Goal: Task Accomplishment & Management: Manage account settings

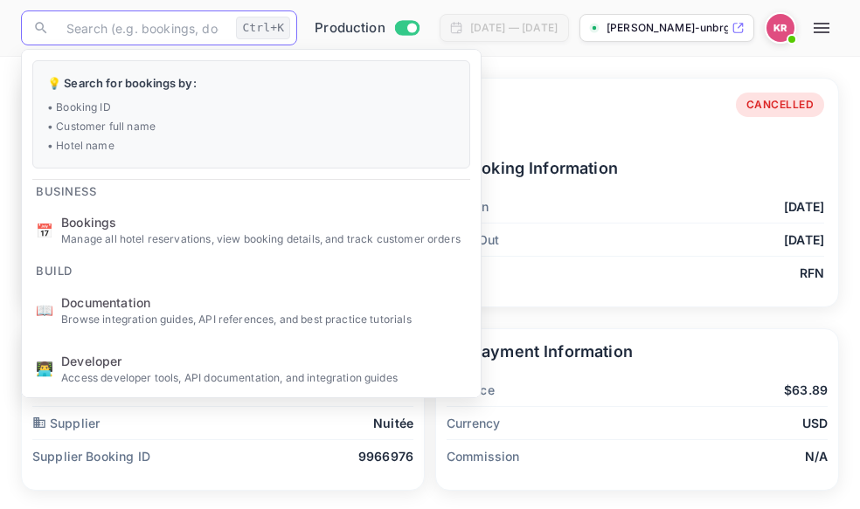
click at [75, 33] on input "text" at bounding box center [142, 27] width 173 height 35
paste input "0BoCo1MzC"
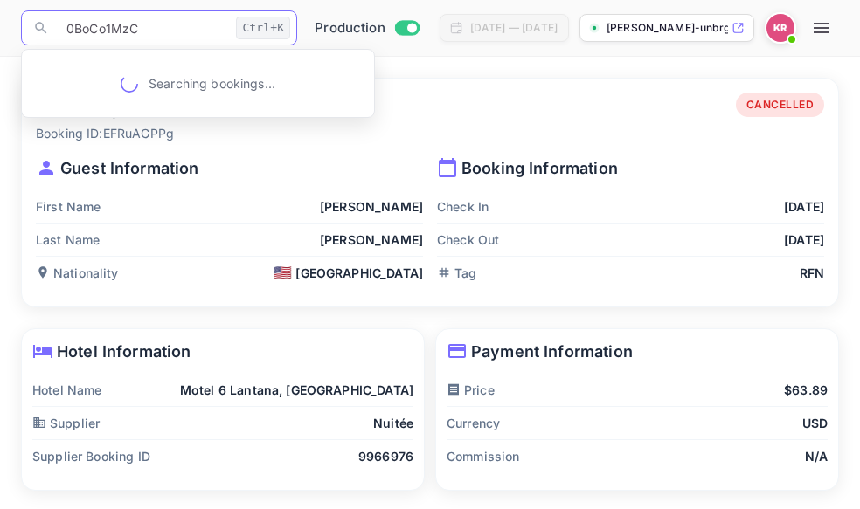
click at [66, 27] on input "0BoCo1MzC" at bounding box center [142, 27] width 173 height 35
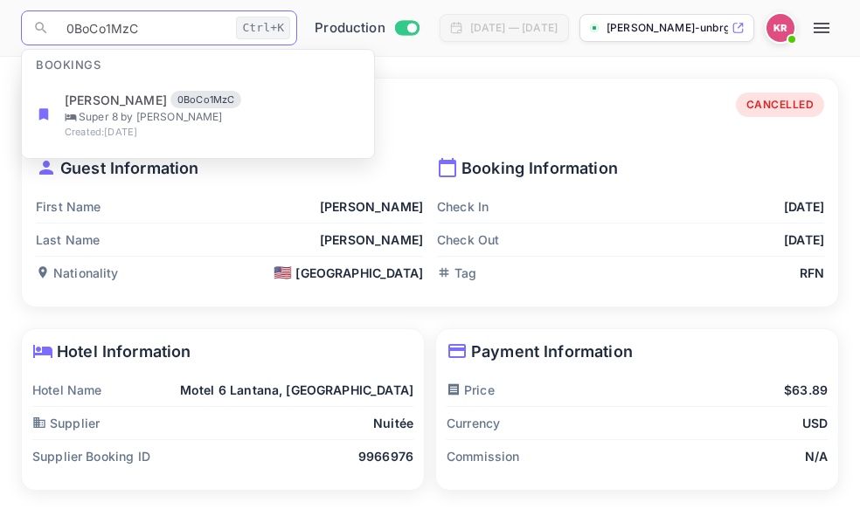
click at [67, 28] on input "0BoCo1MzC" at bounding box center [142, 27] width 173 height 35
click at [68, 30] on input "0BoCo1MzC" at bounding box center [142, 27] width 173 height 35
type input "0BoCo1MzC"
click at [142, 31] on input "0BoCo1MzC" at bounding box center [142, 27] width 173 height 35
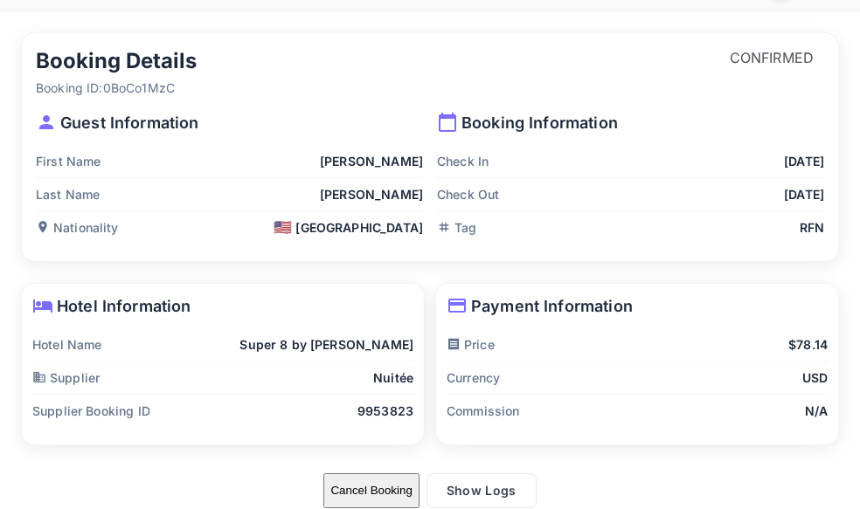
scroll to position [66, 0]
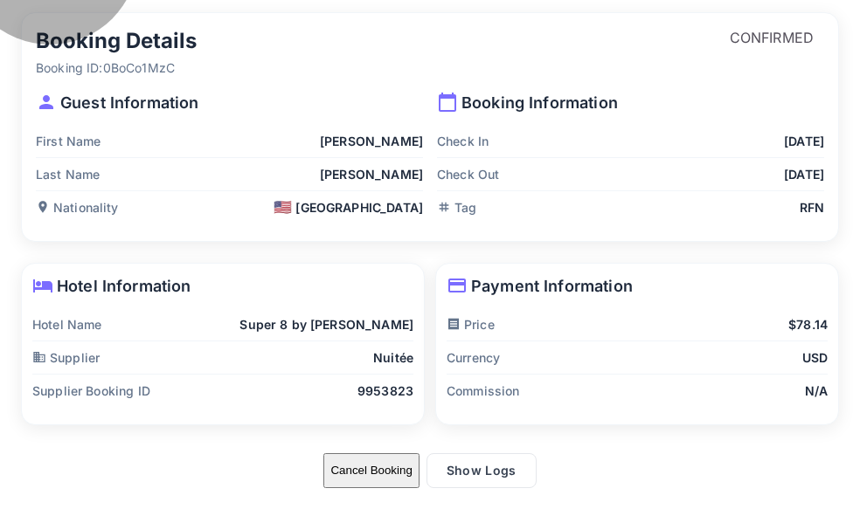
click at [356, 475] on button "Cancel Booking" at bounding box center [370, 470] width 95 height 35
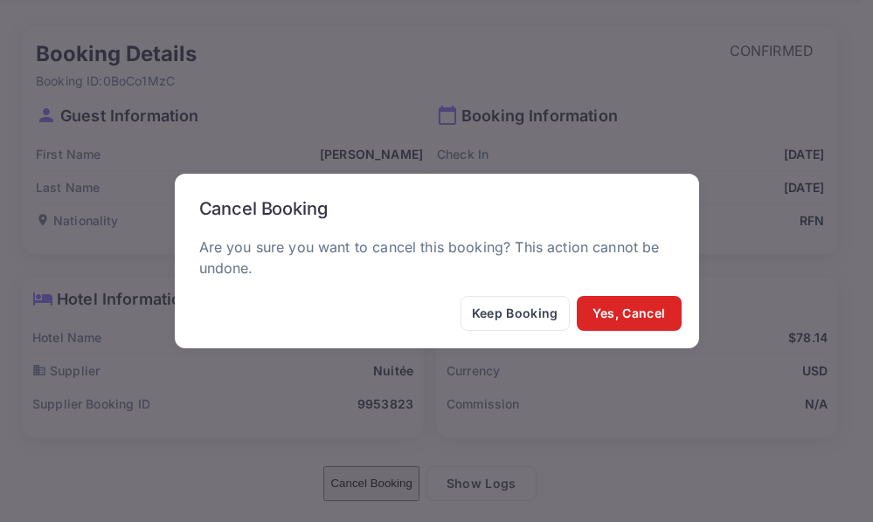
click at [618, 326] on button "Yes, Cancel" at bounding box center [629, 313] width 105 height 35
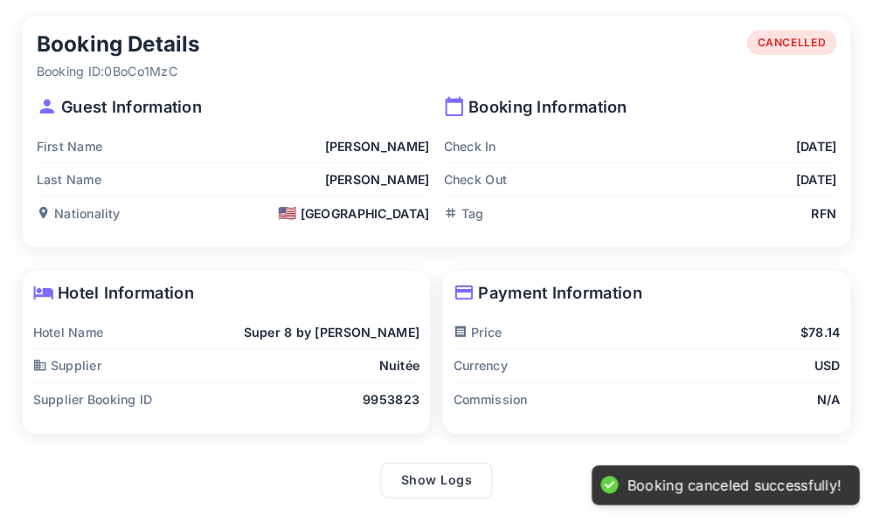
scroll to position [0, 0]
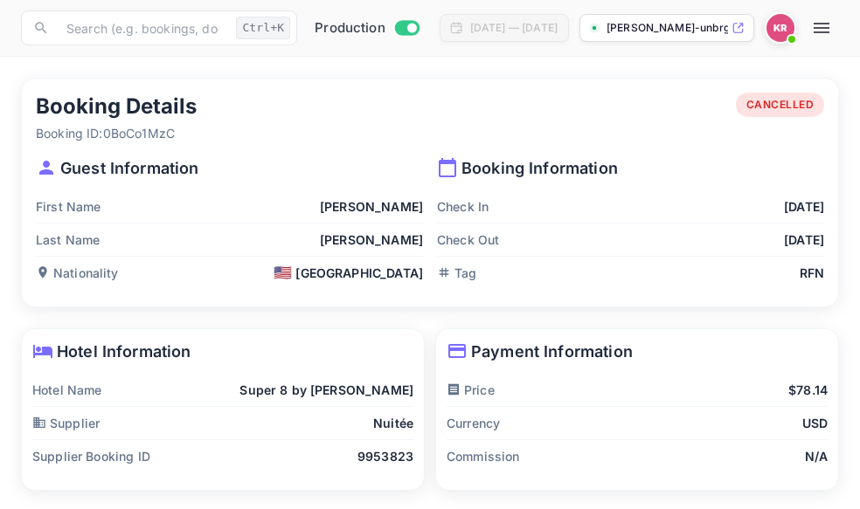
click at [832, 34] on icon "button" at bounding box center [821, 27] width 21 height 21
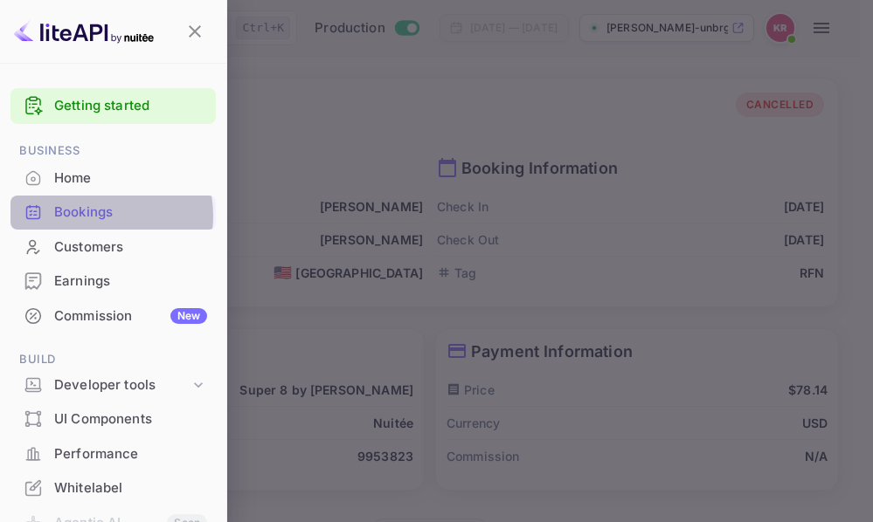
click at [92, 216] on div "Bookings" at bounding box center [130, 213] width 153 height 20
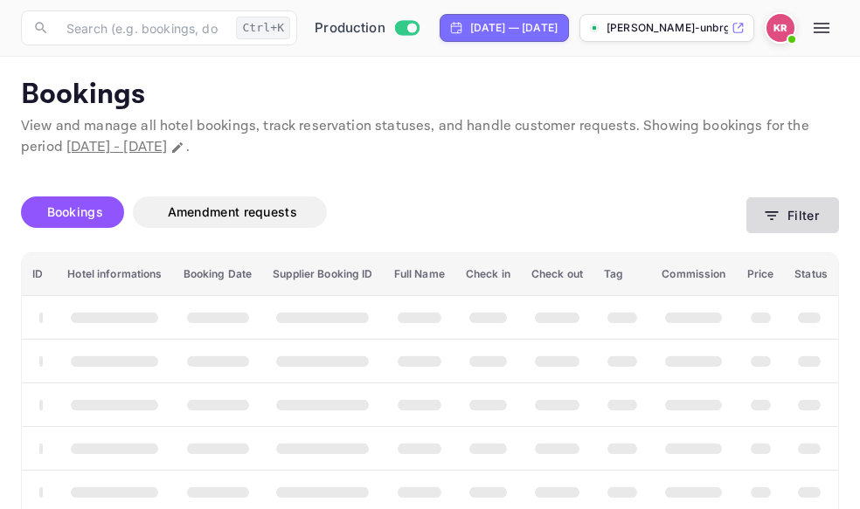
click at [776, 221] on icon "button" at bounding box center [771, 215] width 17 height 17
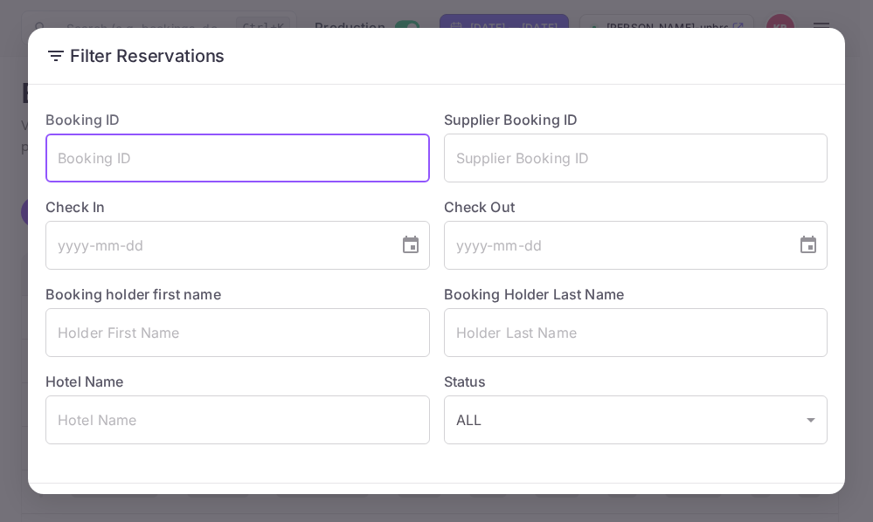
click at [107, 163] on input "text" at bounding box center [237, 158] width 384 height 49
paste input "0BoCo1MzC"
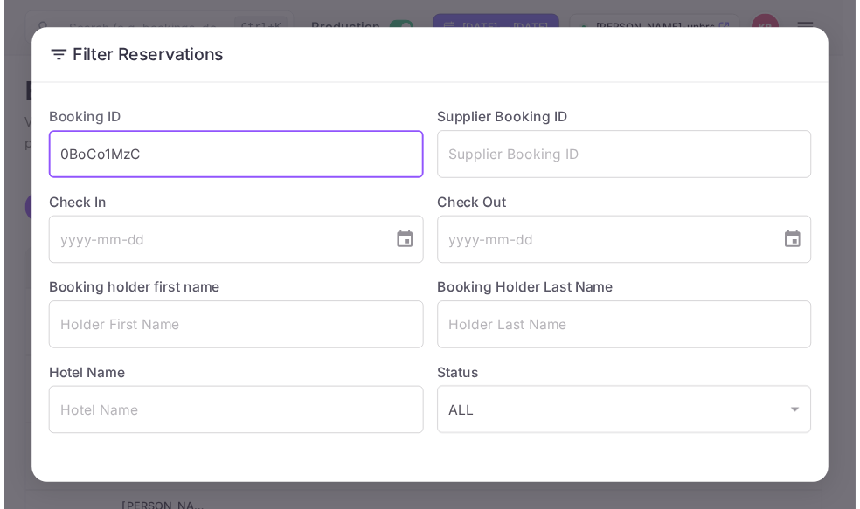
scroll to position [62, 0]
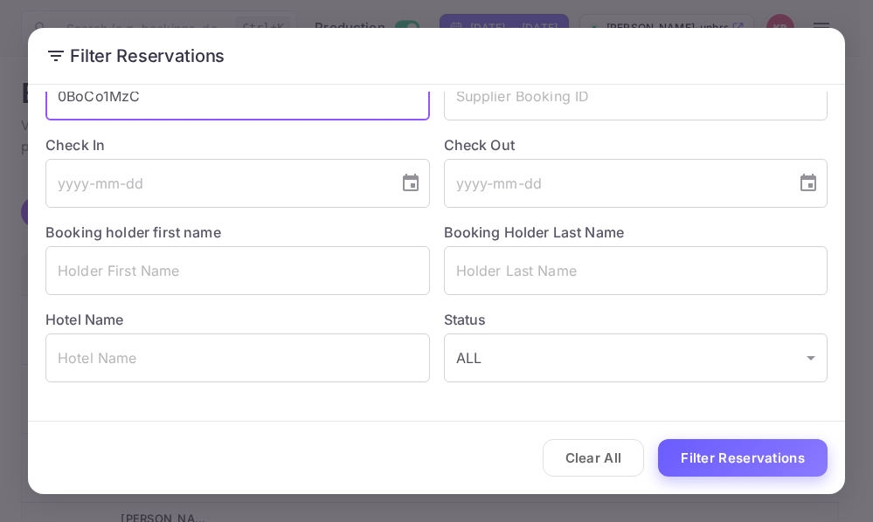
type input "0BoCo1MzC"
click at [675, 464] on button "Filter Reservations" at bounding box center [742, 458] width 169 height 38
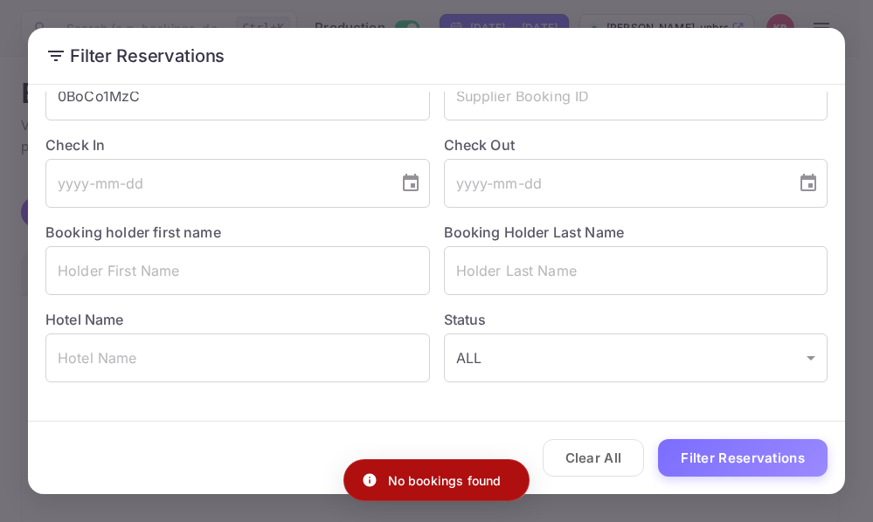
click at [850, 45] on div "Filter Reservations Booking ID 0BoCo1MzC ​ Supplier Booking ID ​ Check In ​ Che…" at bounding box center [436, 261] width 873 height 522
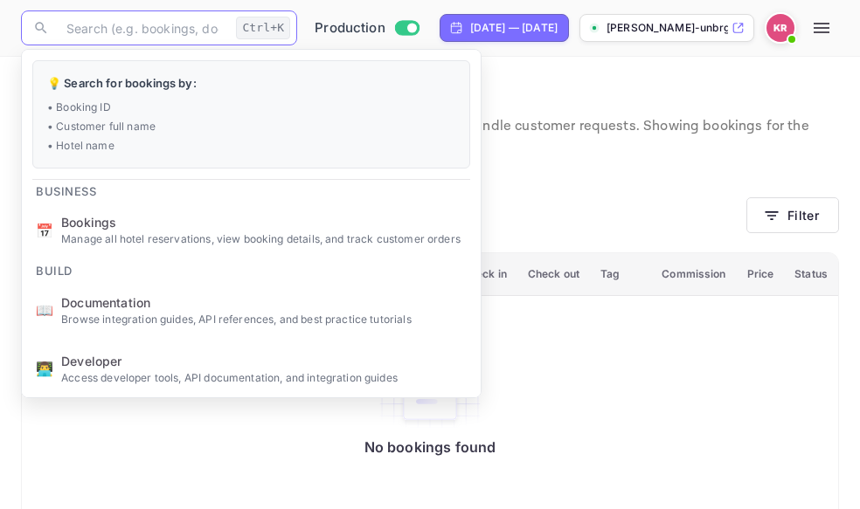
click at [89, 36] on input "text" at bounding box center [142, 27] width 173 height 35
paste input "uwDZotqXu"
type input "uwDZotqXu"
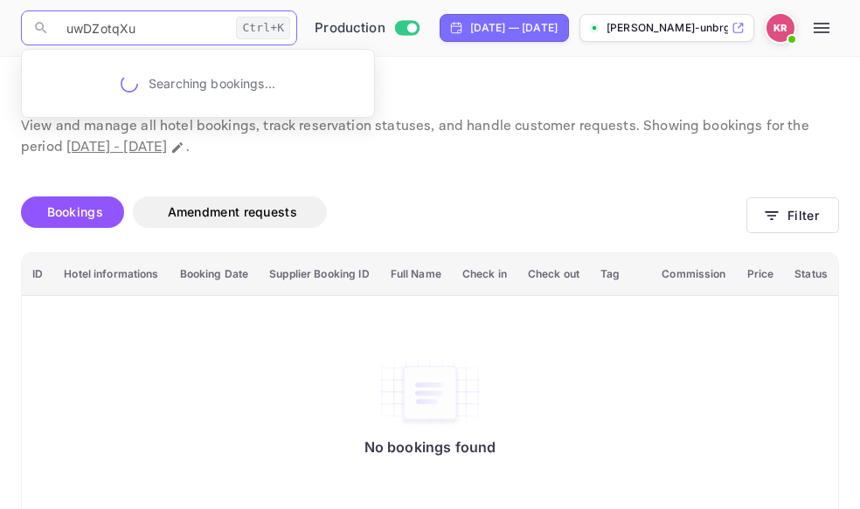
click at [66, 31] on input "uwDZotqXu" at bounding box center [142, 27] width 173 height 35
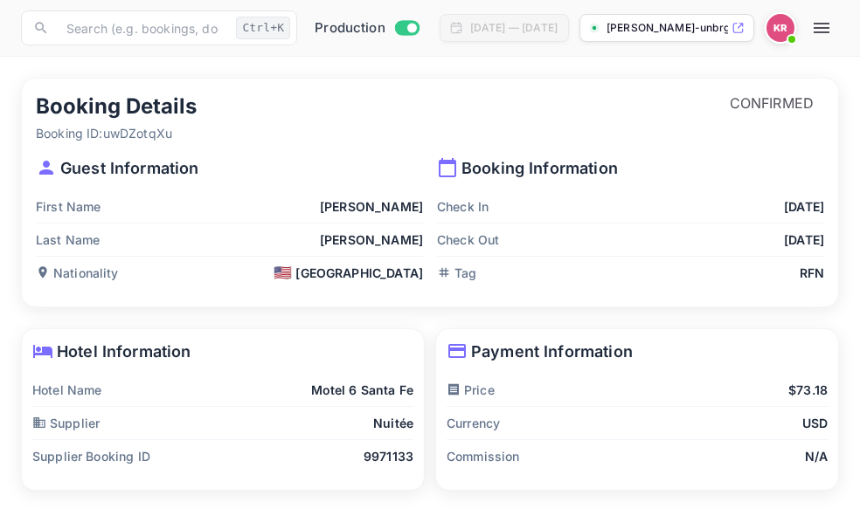
scroll to position [66, 0]
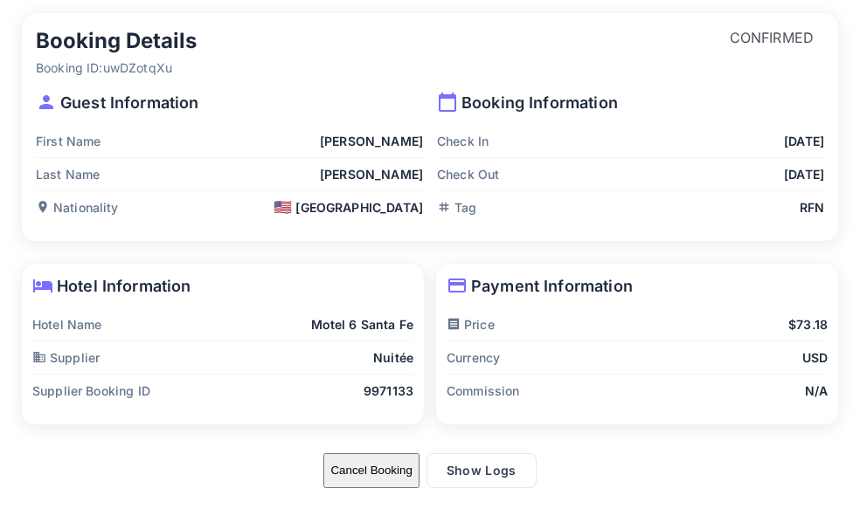
click at [383, 477] on button "Cancel Booking" at bounding box center [370, 470] width 95 height 35
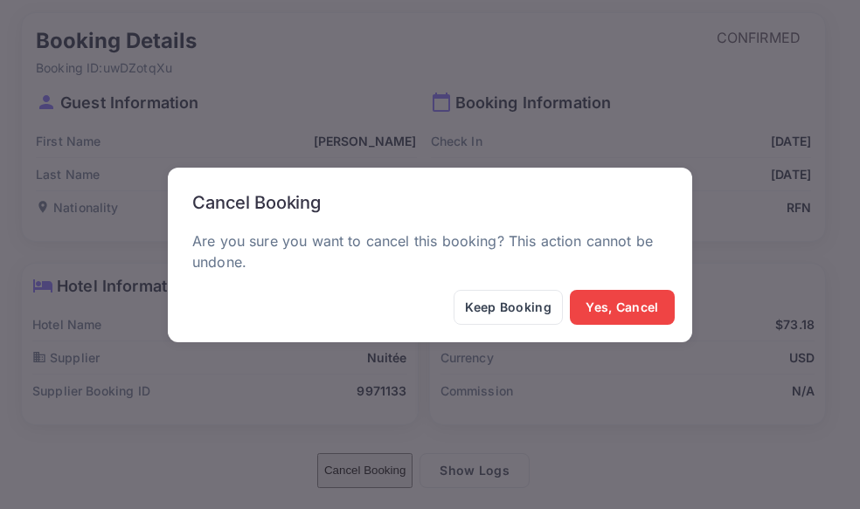
scroll to position [52, 0]
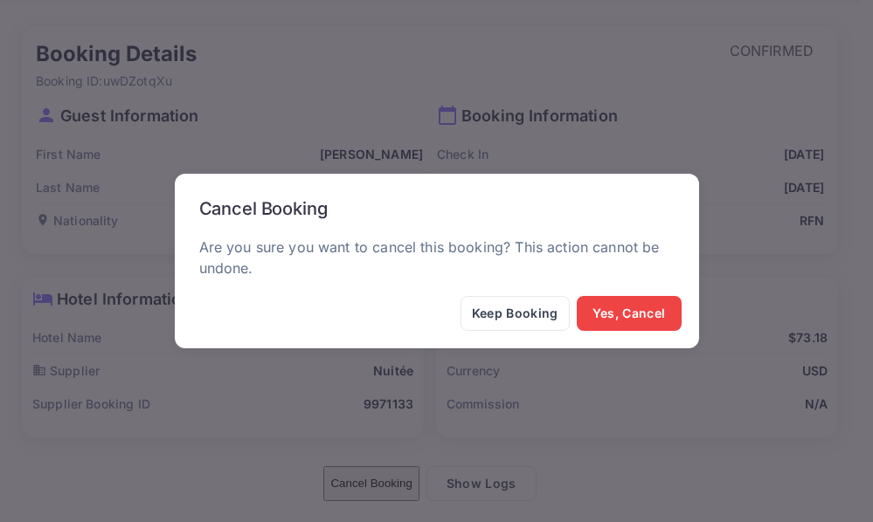
click at [612, 331] on div "Keep Booking Yes, Cancel" at bounding box center [437, 318] width 510 height 45
click at [613, 321] on button "Yes, Cancel" at bounding box center [629, 313] width 105 height 35
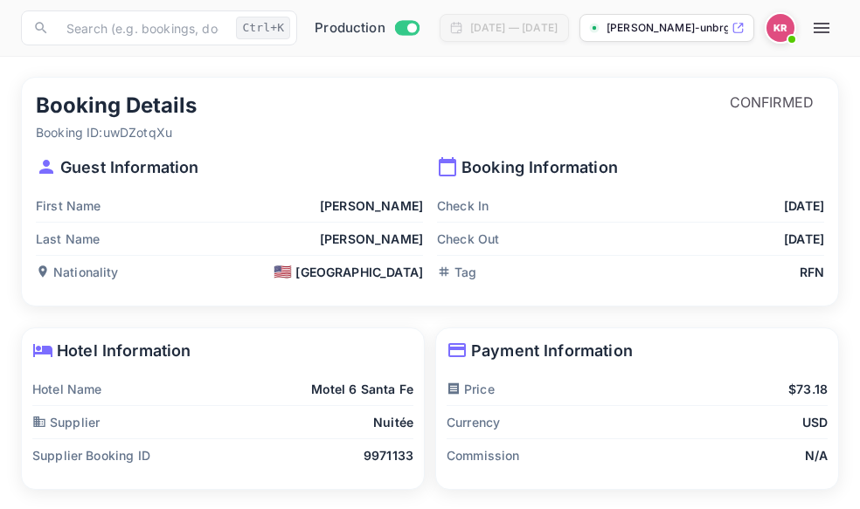
scroll to position [0, 0]
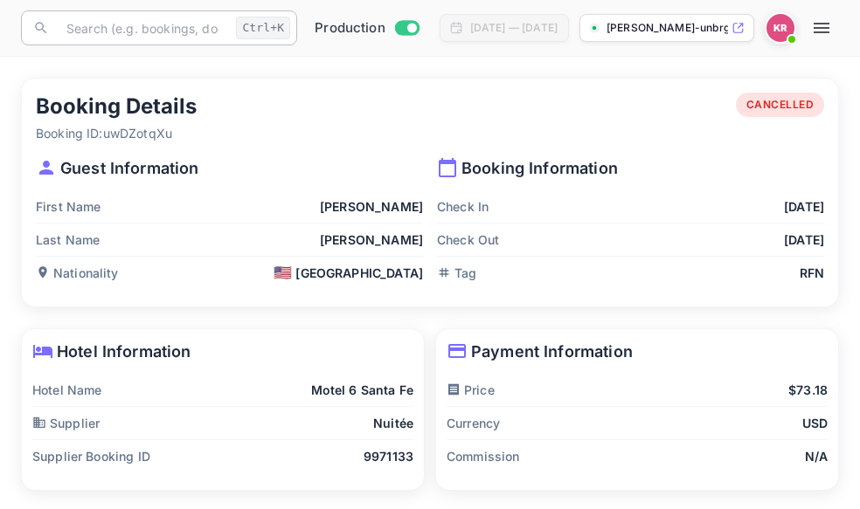
click at [82, 29] on input "text" at bounding box center [142, 27] width 173 height 35
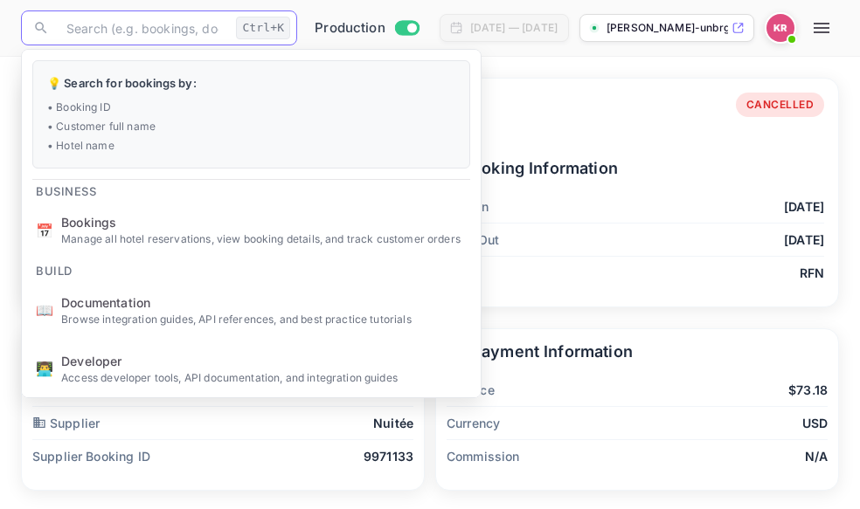
paste input "5OFApTmsd"
type input "5OFApTmsd"
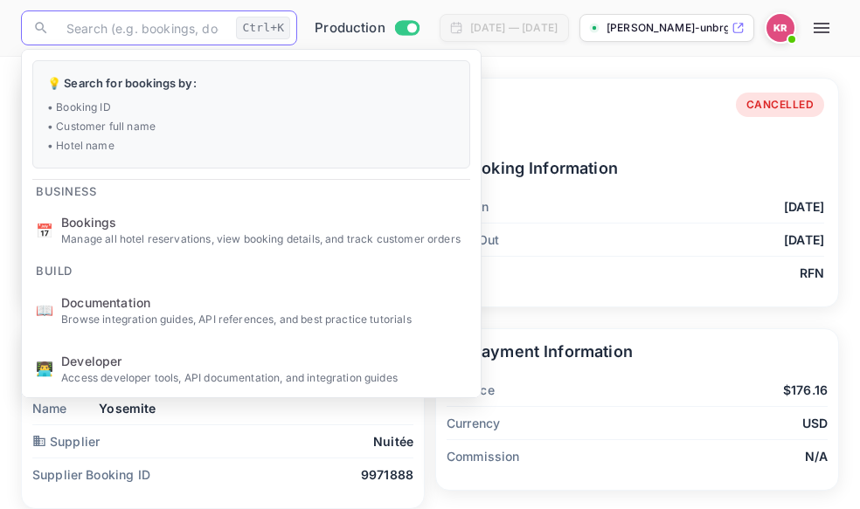
click at [655, 145] on div "Booking Information Check In [DATE] Check Out [DATE] Tag RFN" at bounding box center [623, 215] width 401 height 147
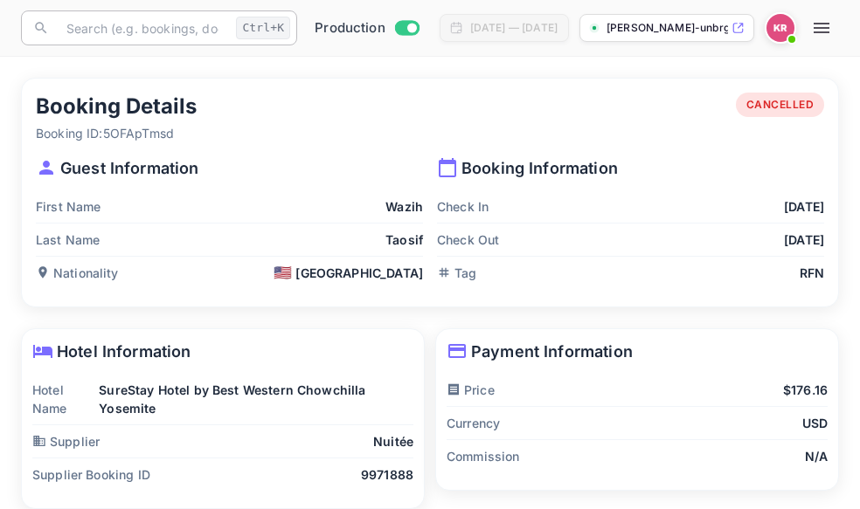
click at [66, 33] on input "text" at bounding box center [142, 27] width 173 height 35
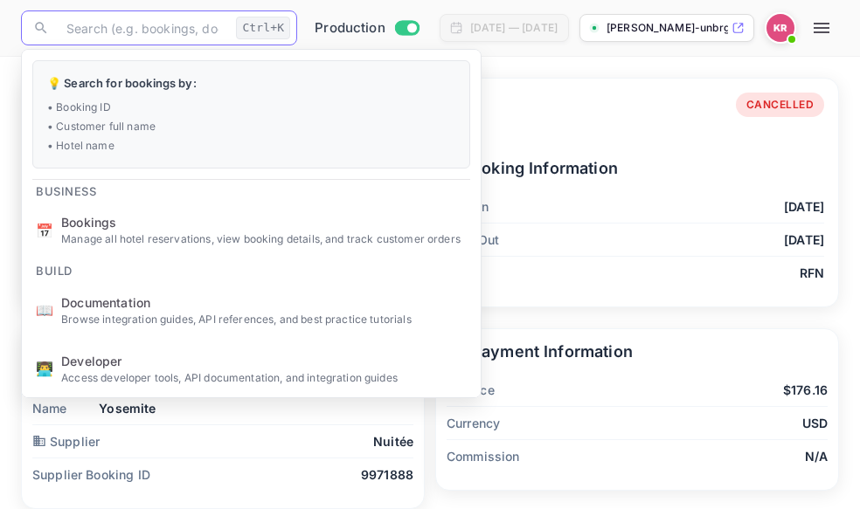
paste input "VOmUNe7c3"
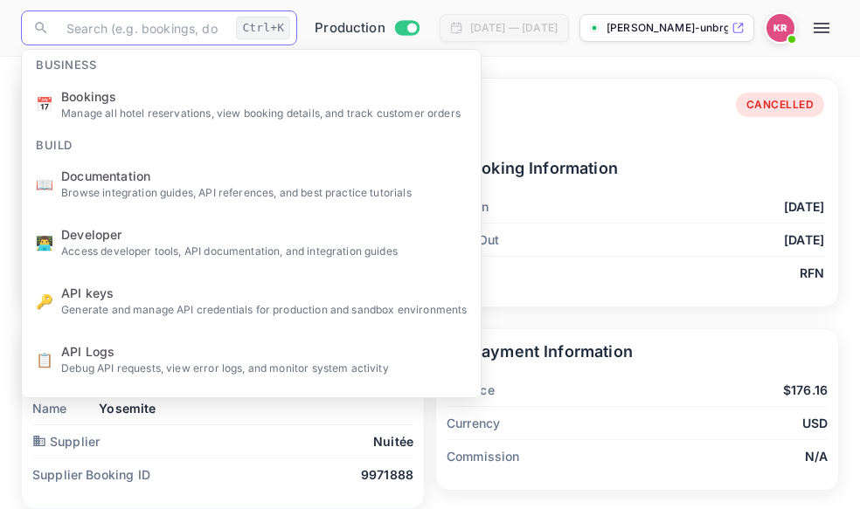
type input "VOmUNe7c3"
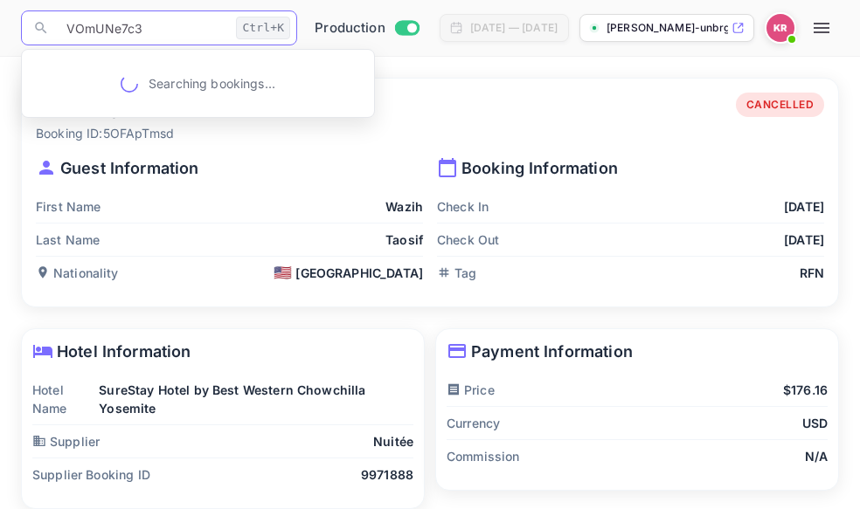
click at [66, 31] on input "VOmUNe7c3" at bounding box center [142, 27] width 173 height 35
